Goal: Task Accomplishment & Management: Manage account settings

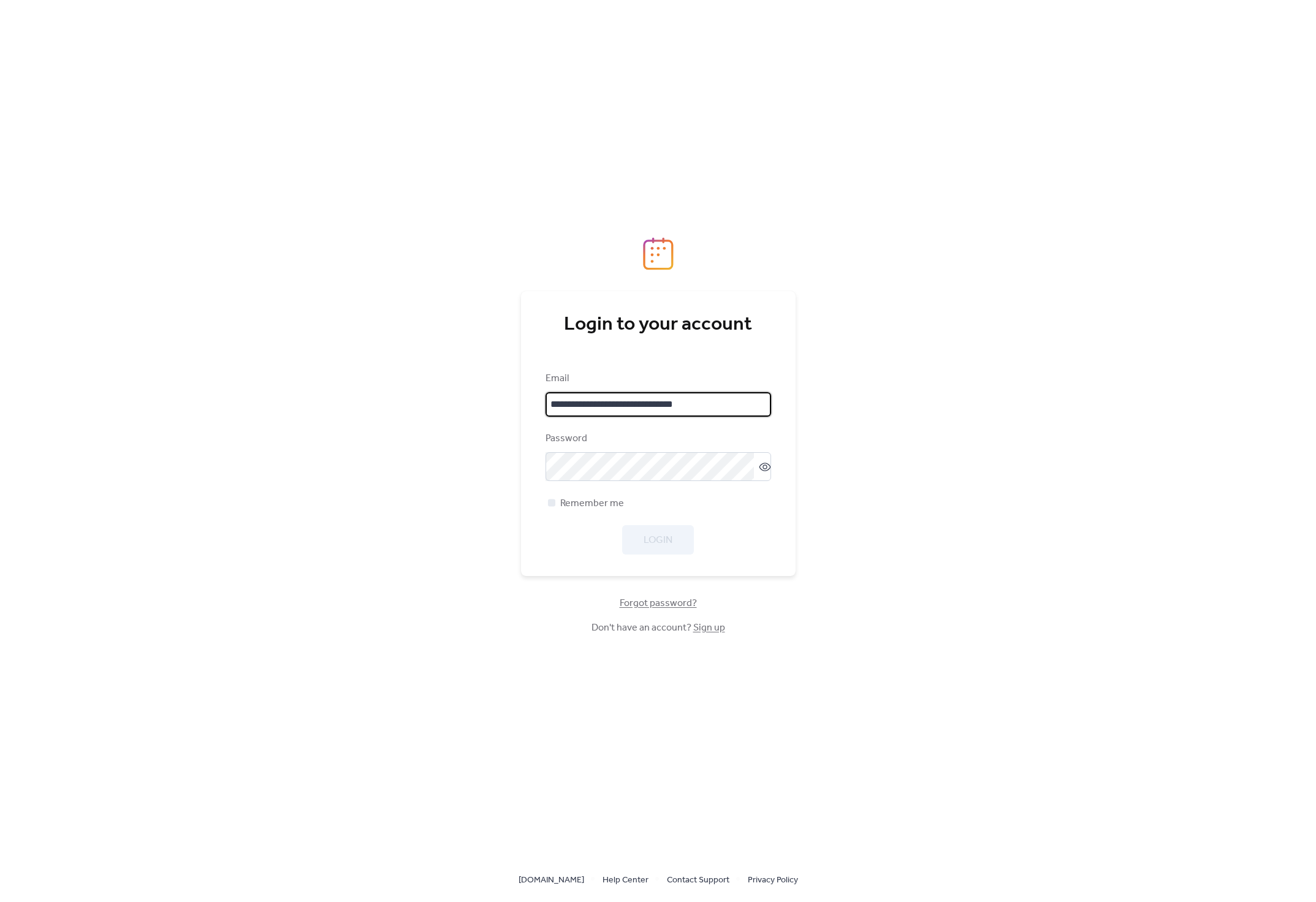
type input "**********"
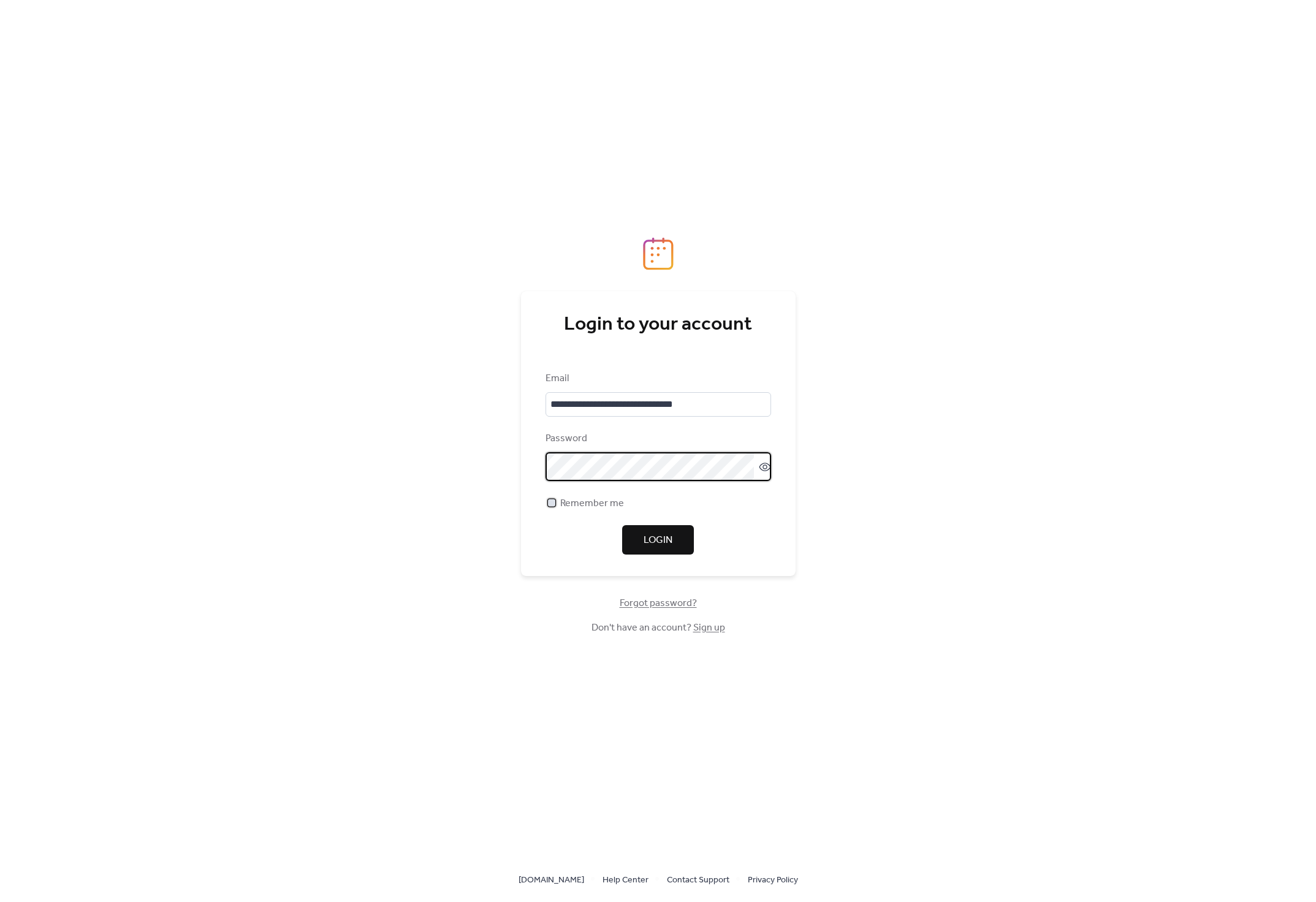
click at [579, 507] on span "Remember me" at bounding box center [592, 504] width 64 height 15
click at [661, 546] on span "Login" at bounding box center [658, 541] width 29 height 15
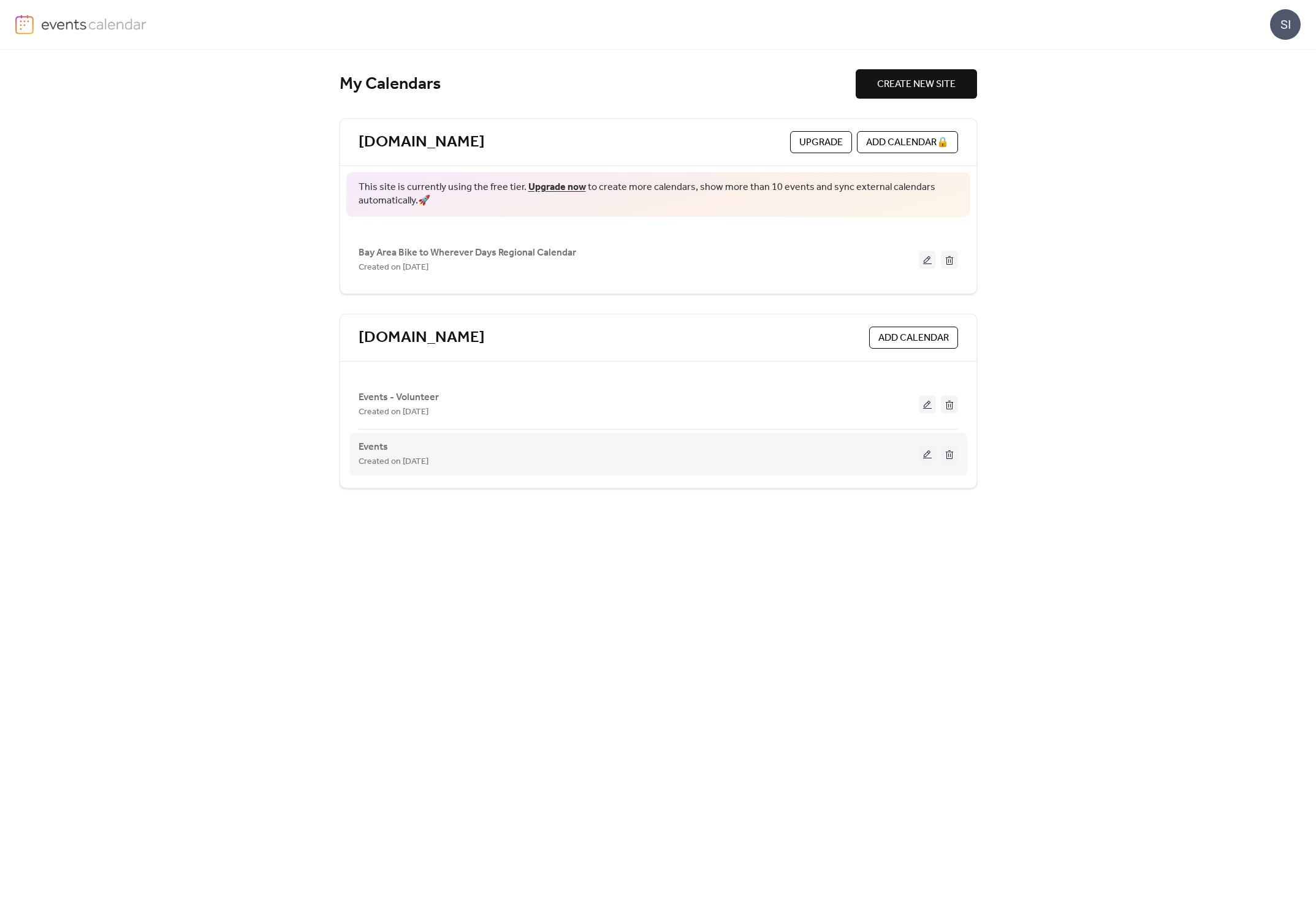
click at [925, 453] on button at bounding box center [927, 454] width 17 height 18
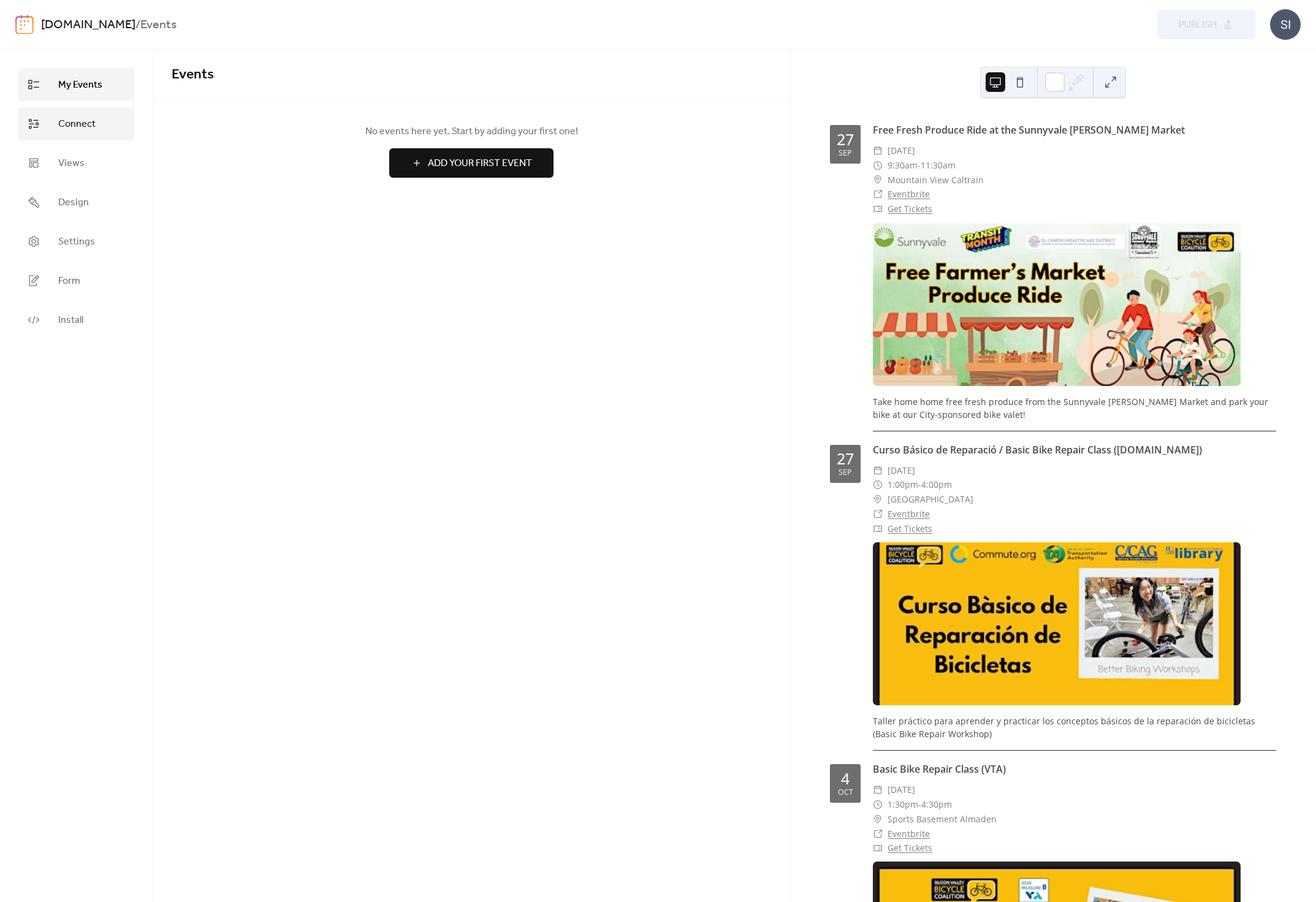
click at [61, 120] on span "Connect" at bounding box center [76, 124] width 37 height 15
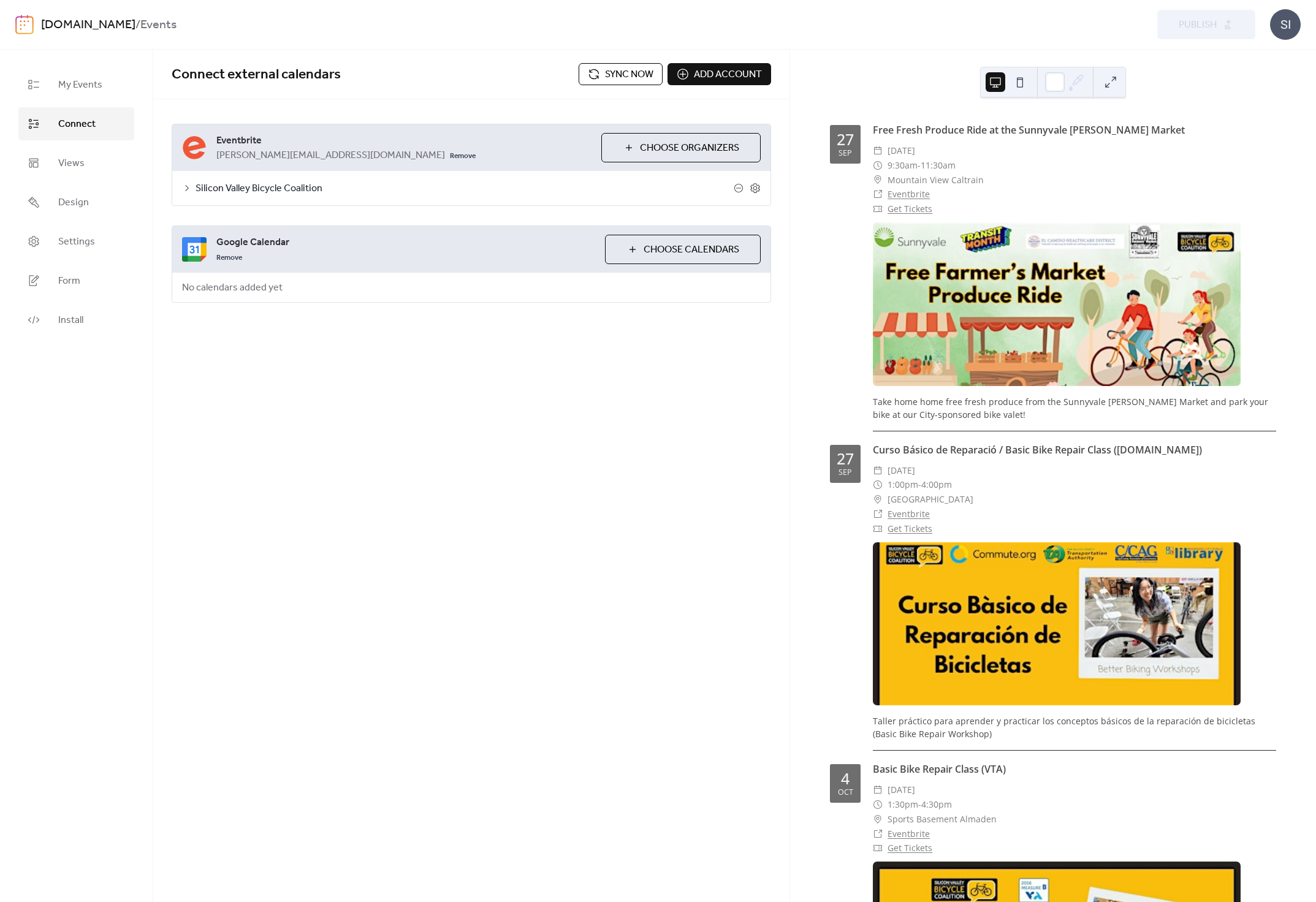
click at [185, 185] on icon at bounding box center [187, 188] width 10 height 10
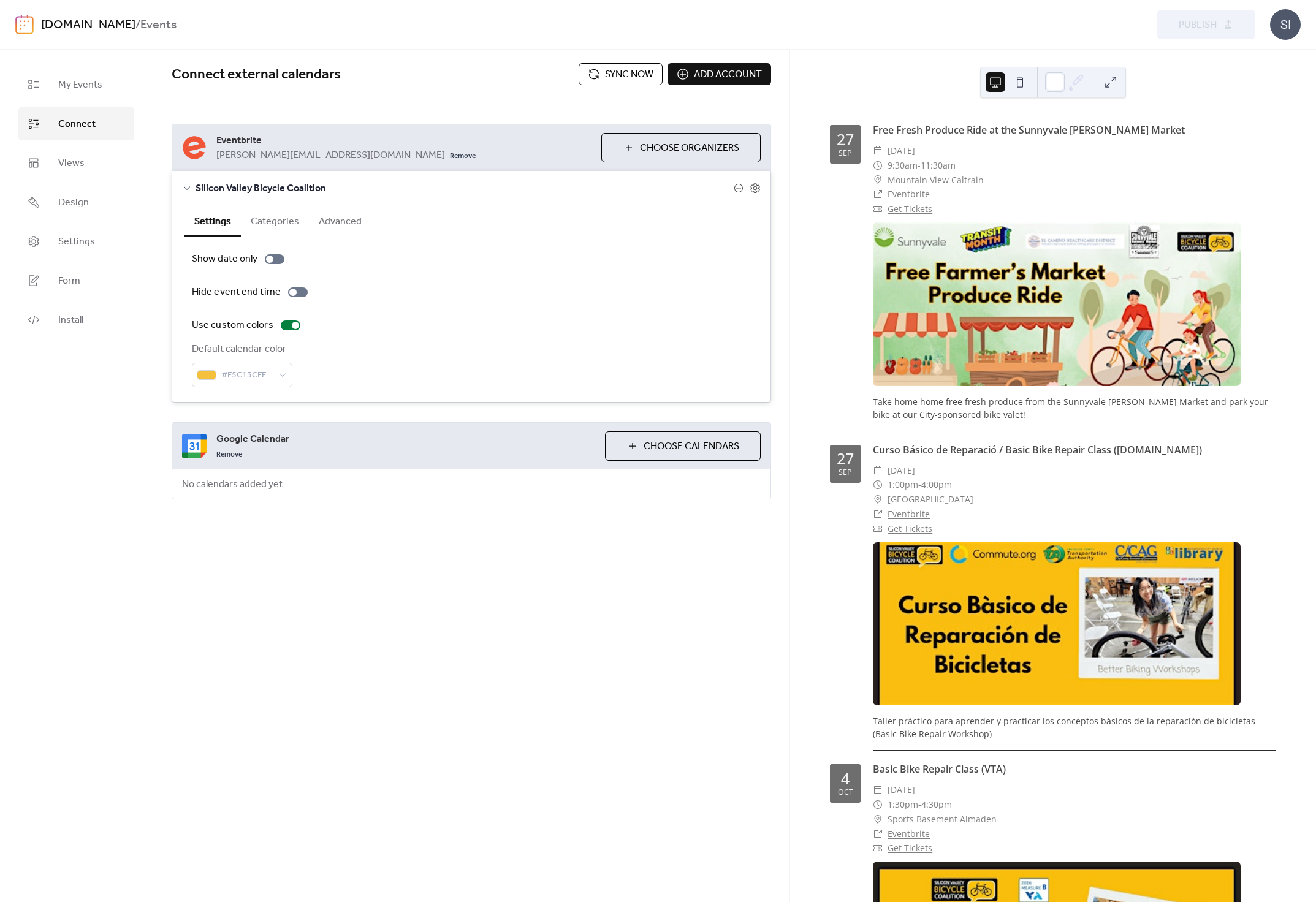
click at [295, 221] on button "Categories" at bounding box center [275, 220] width 68 height 30
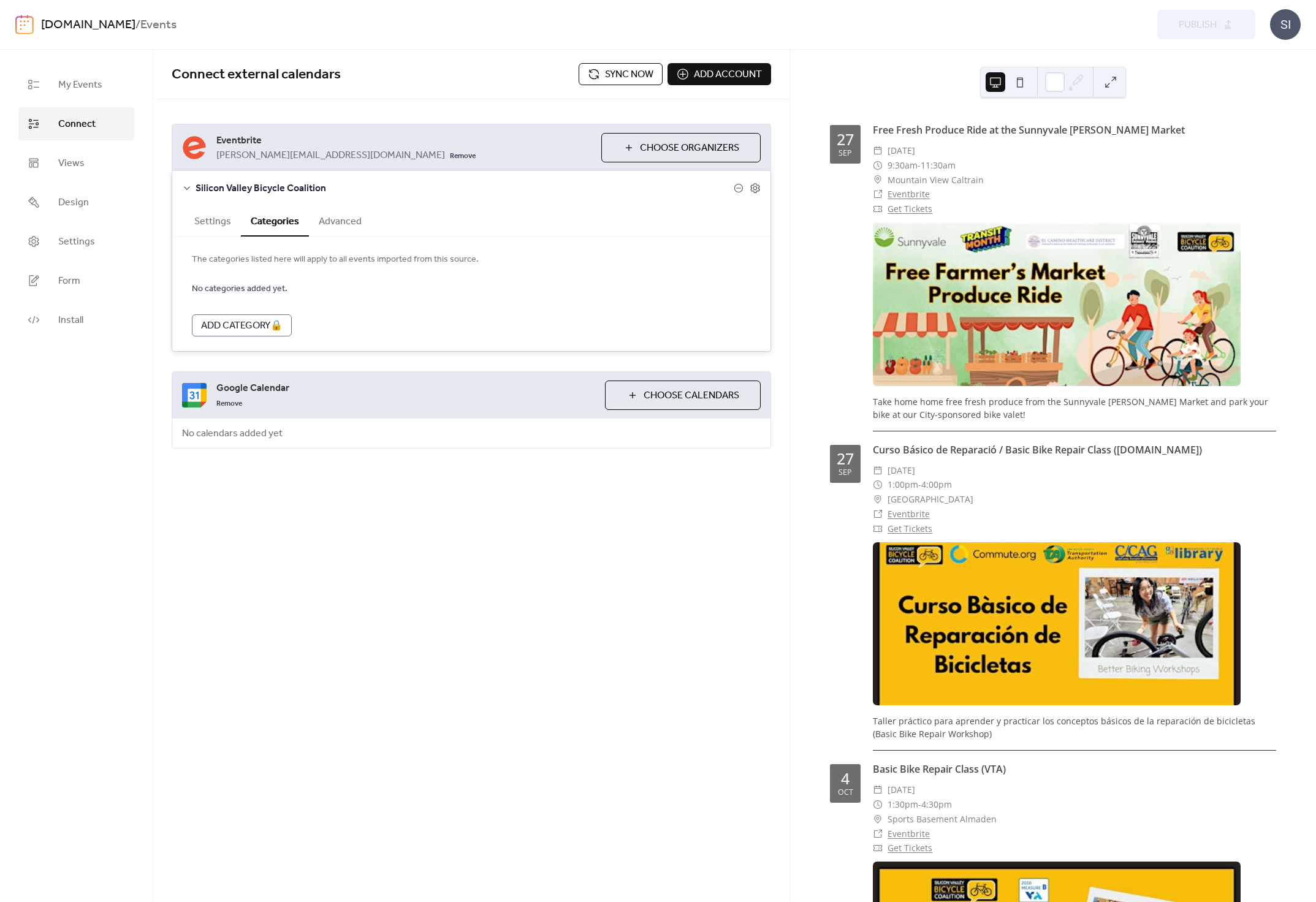
click at [329, 227] on button "Advanced" at bounding box center [340, 220] width 62 height 30
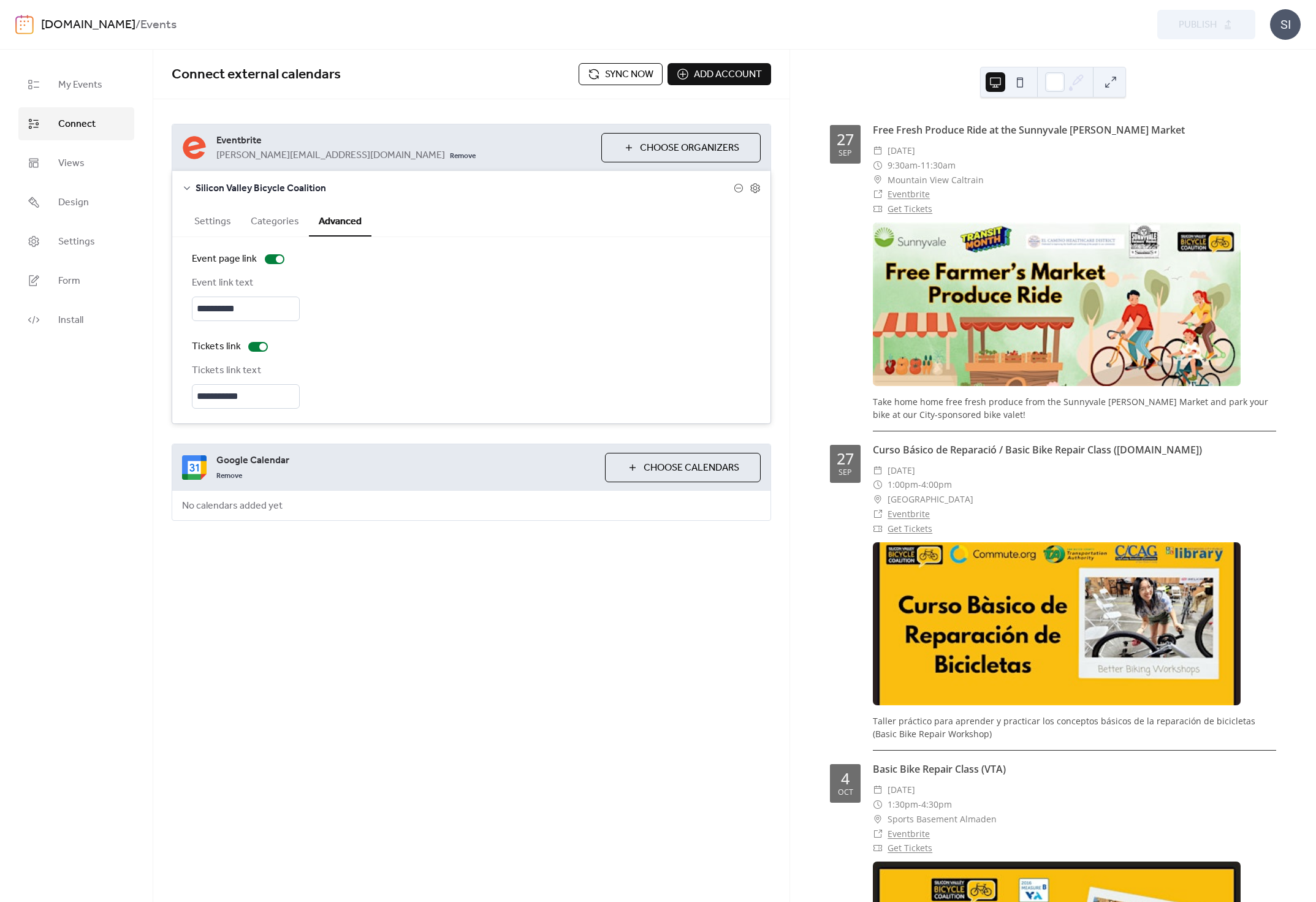
click at [200, 223] on button "Settings" at bounding box center [212, 220] width 56 height 30
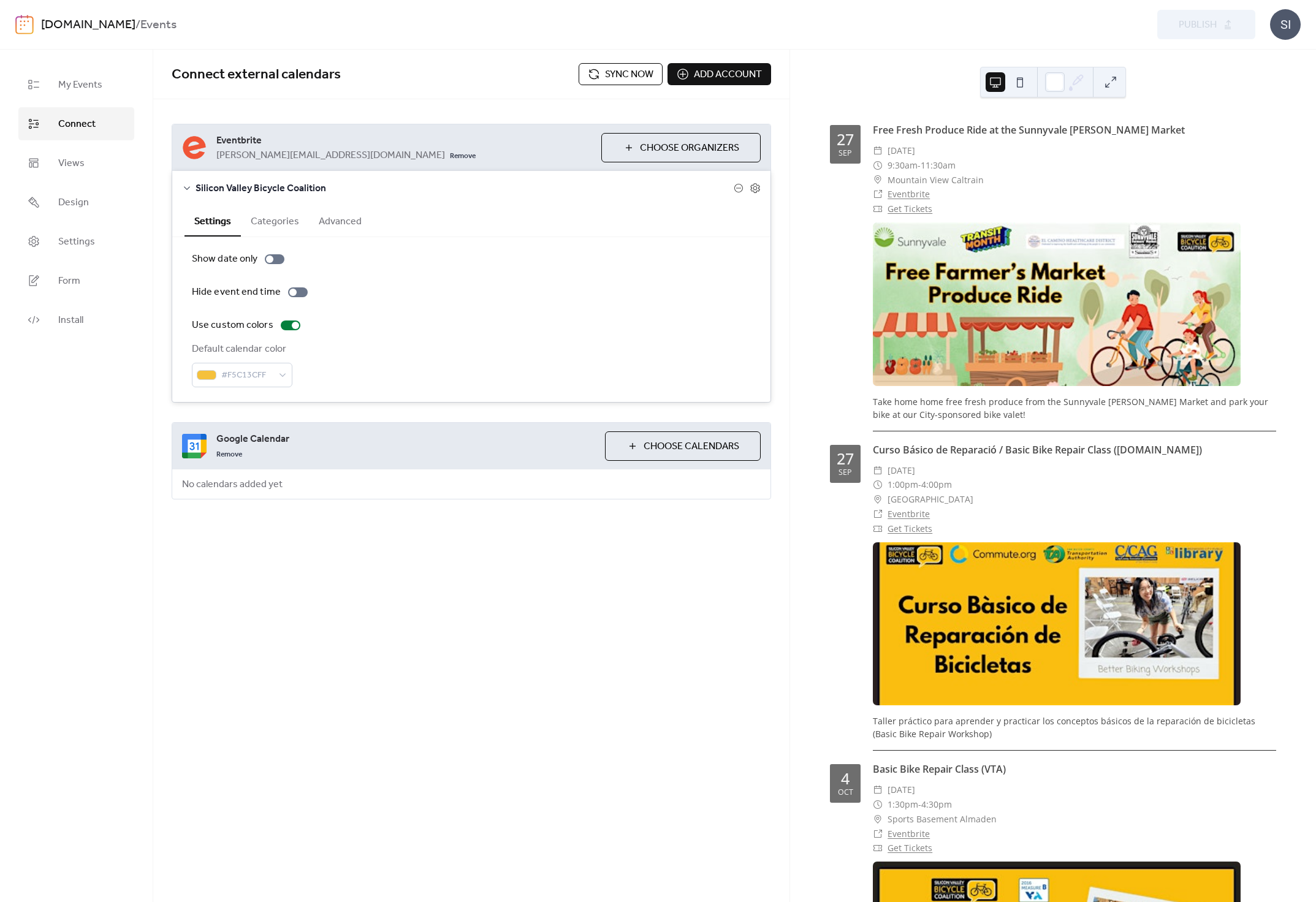
click at [757, 197] on div "Silicon Valley Bicycle Coalition" at bounding box center [471, 188] width 598 height 34
click at [757, 185] on icon at bounding box center [755, 188] width 9 height 10
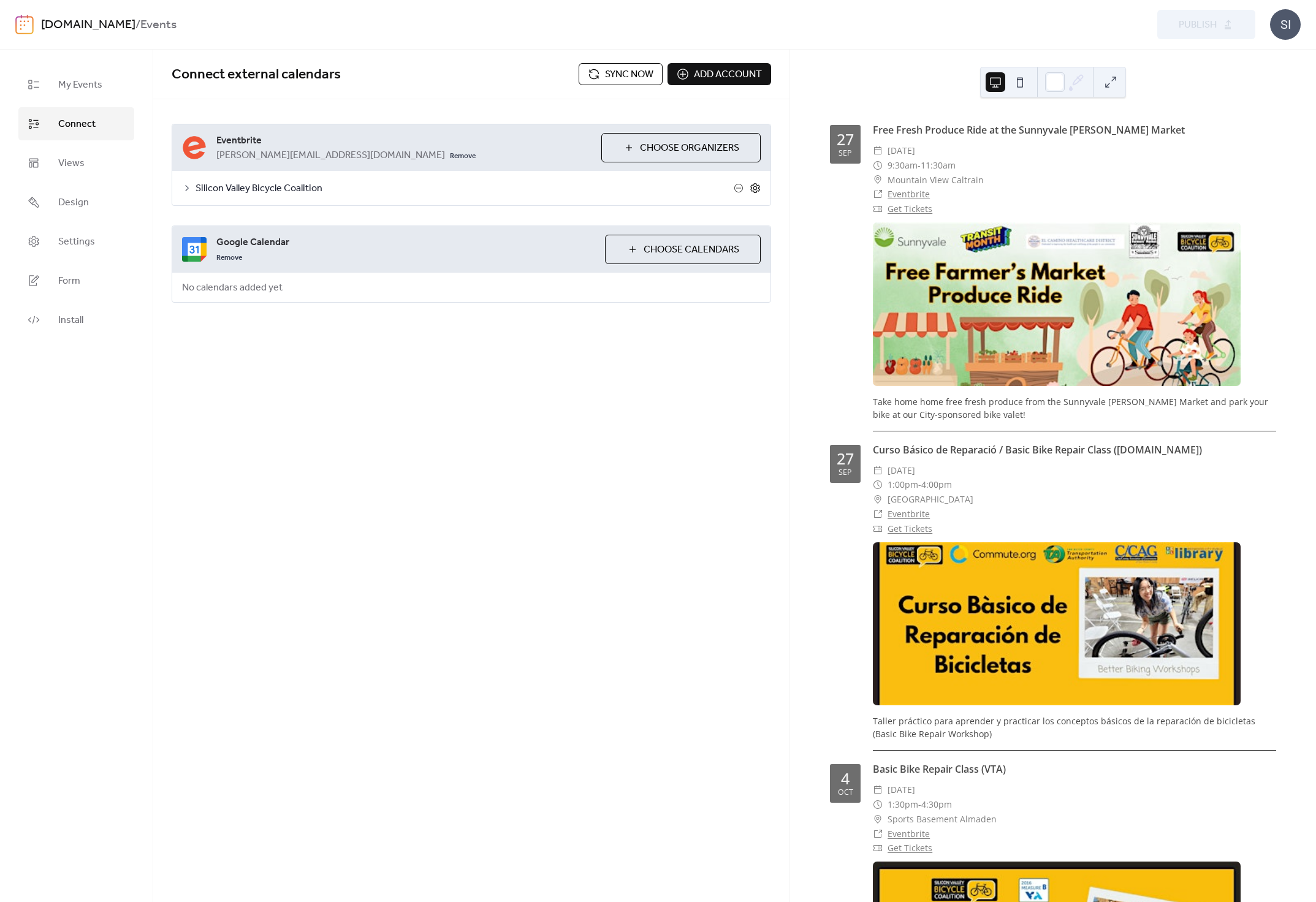
click at [757, 185] on icon at bounding box center [755, 188] width 9 height 10
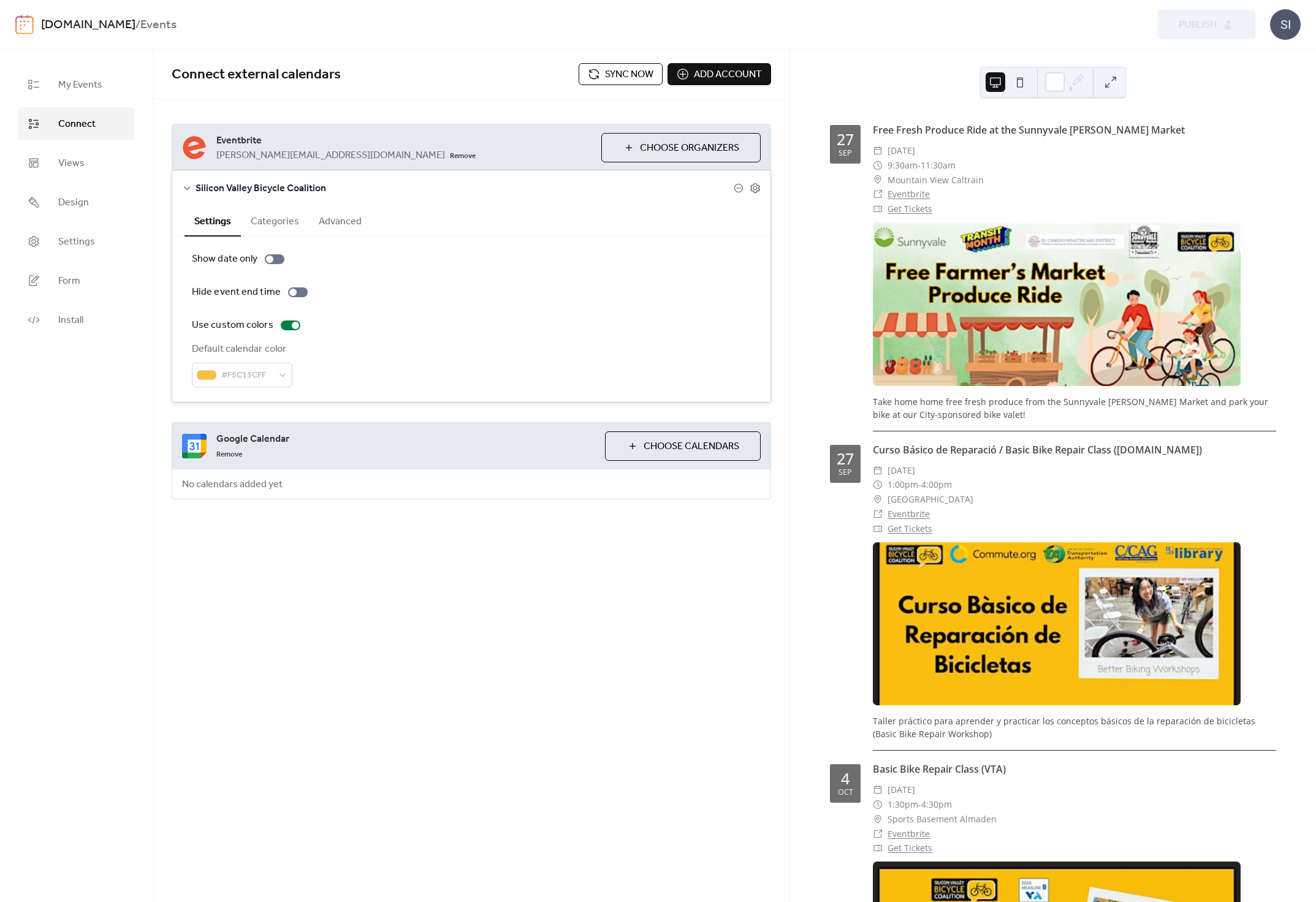
click at [260, 218] on button "Categories" at bounding box center [275, 220] width 68 height 30
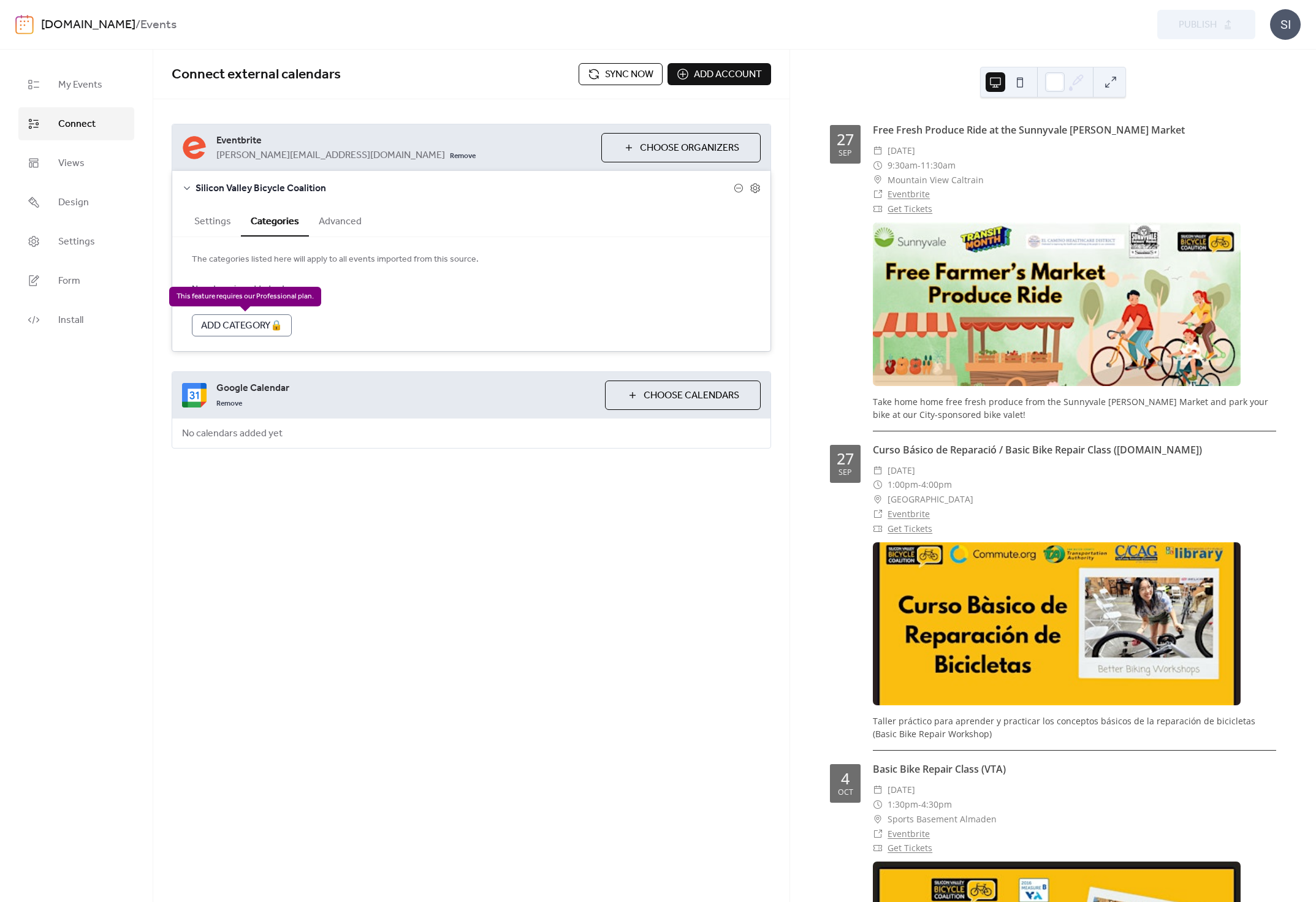
click at [254, 325] on div "Add Category 🔒" at bounding box center [242, 325] width 100 height 22
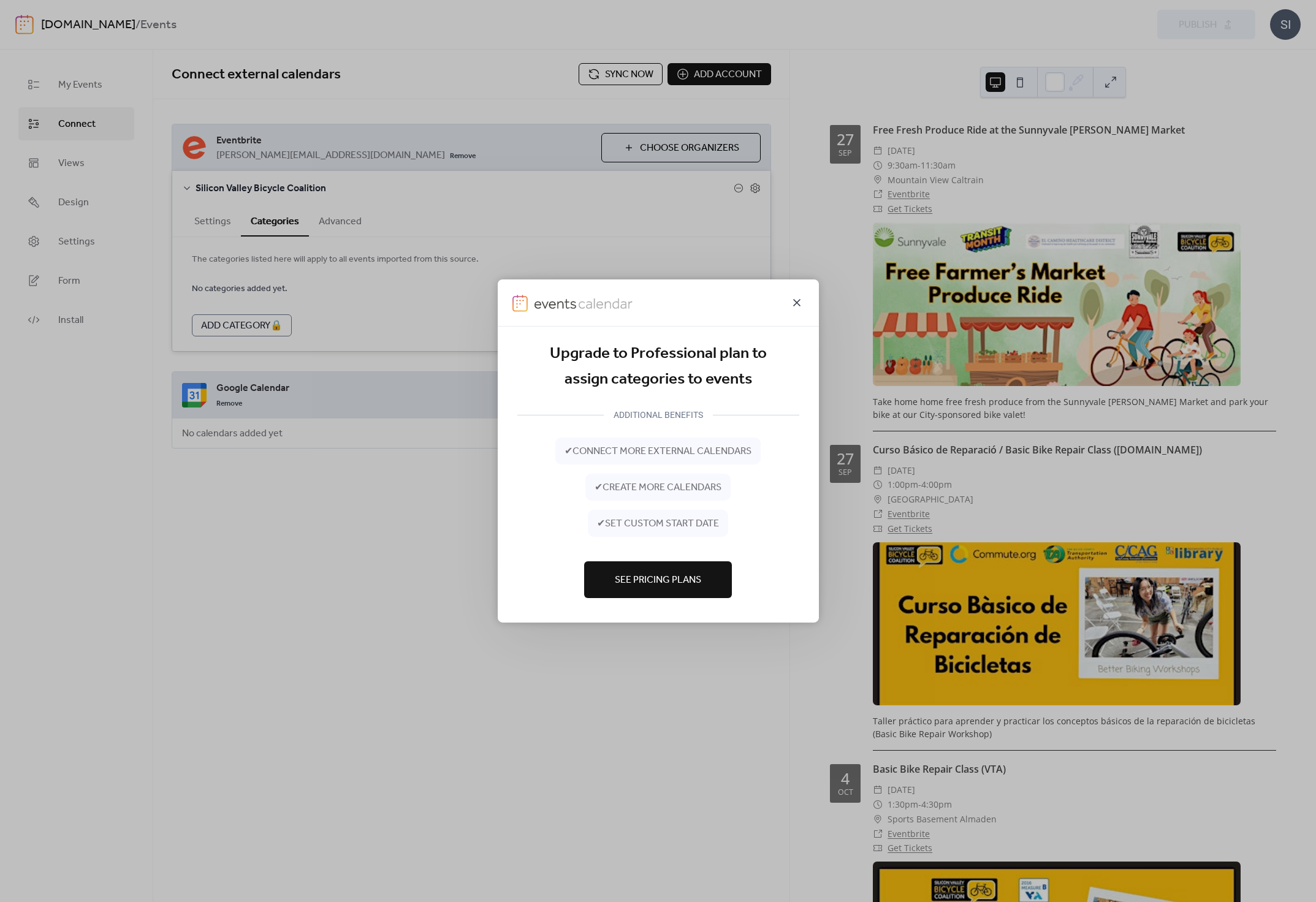
click at [802, 300] on icon at bounding box center [797, 303] width 15 height 15
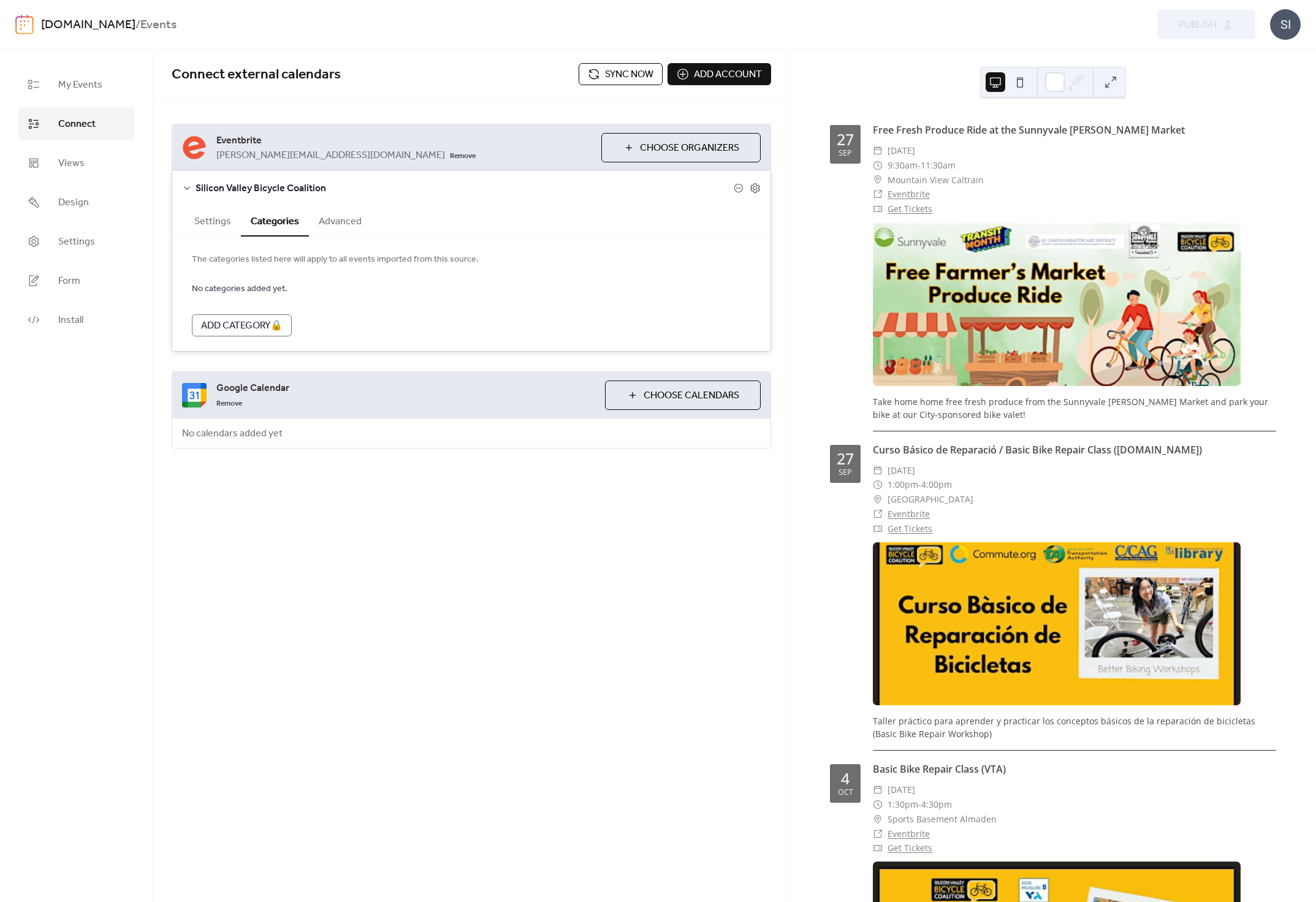
click at [331, 224] on button "Advanced" at bounding box center [340, 220] width 62 height 30
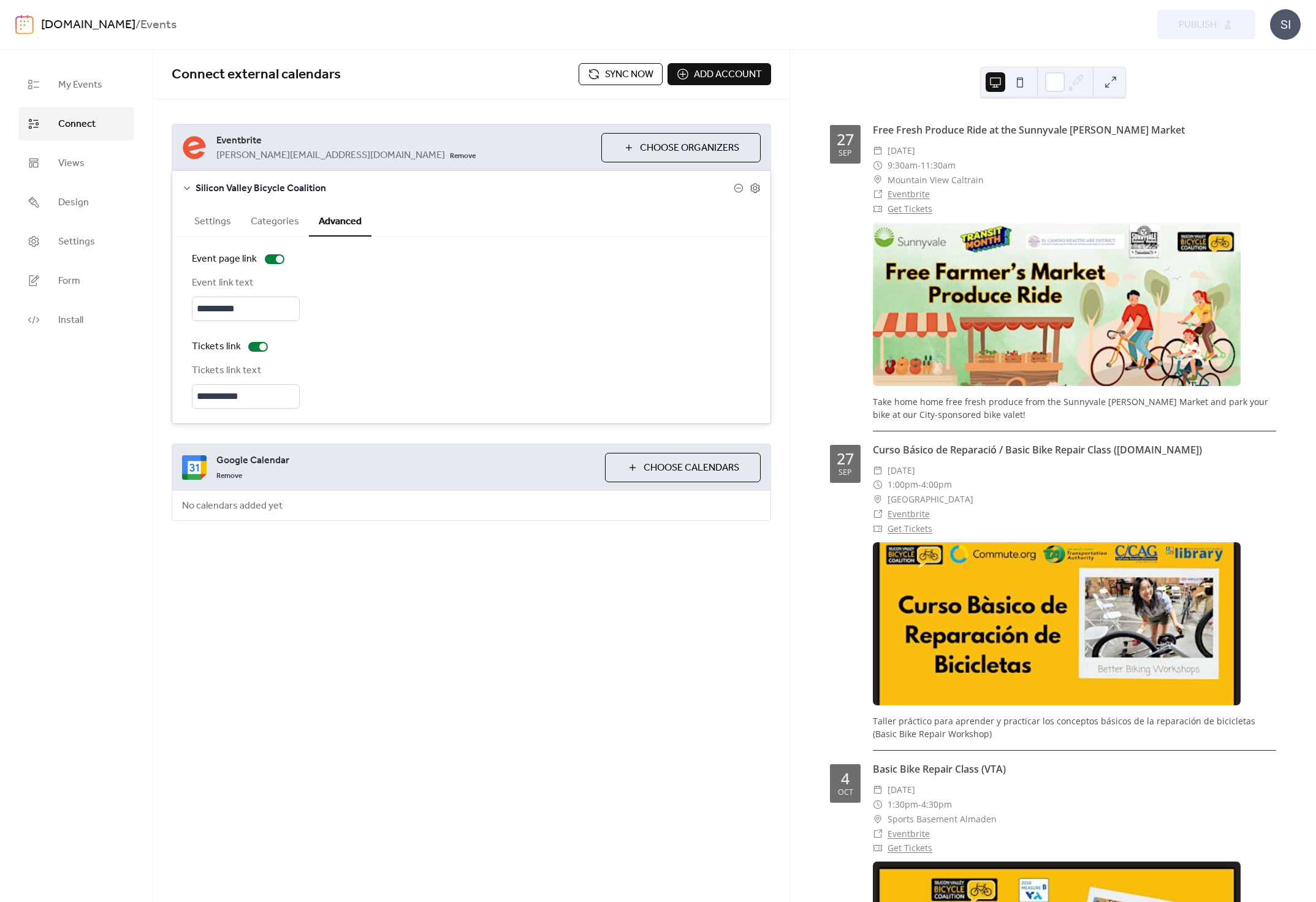
click at [649, 141] on span "Choose Organizers" at bounding box center [689, 148] width 99 height 15
